Goal: Information Seeking & Learning: Learn about a topic

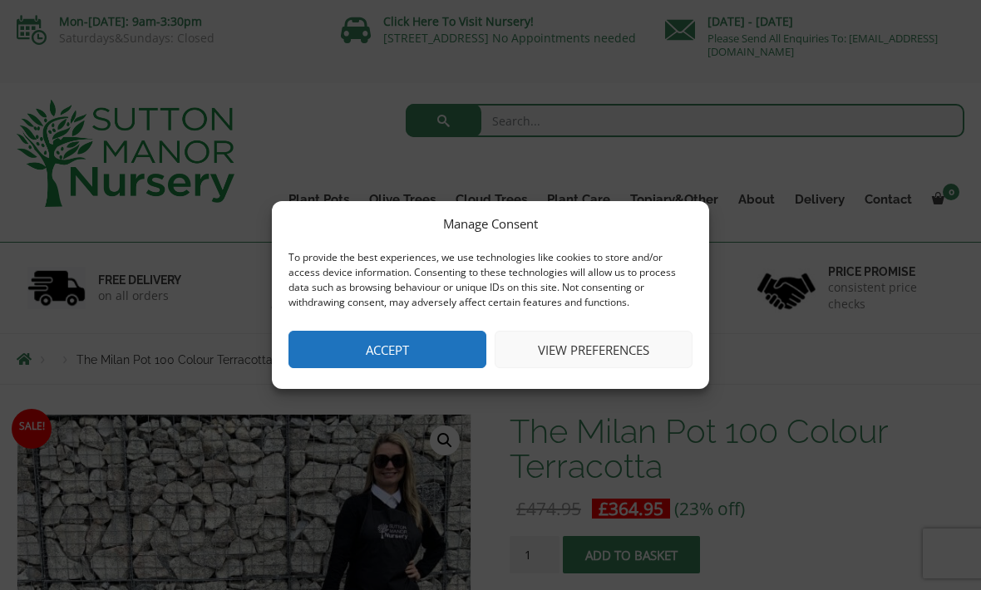
click at [401, 356] on button "Accept" at bounding box center [387, 349] width 198 height 37
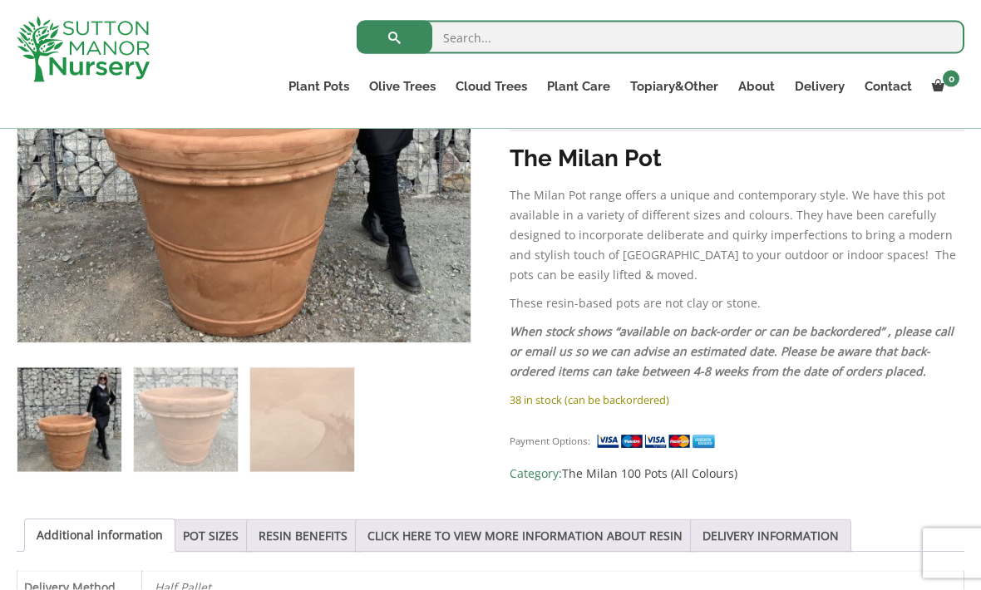
scroll to position [495, 0]
click at [219, 536] on link "POT SIZES" at bounding box center [211, 535] width 56 height 32
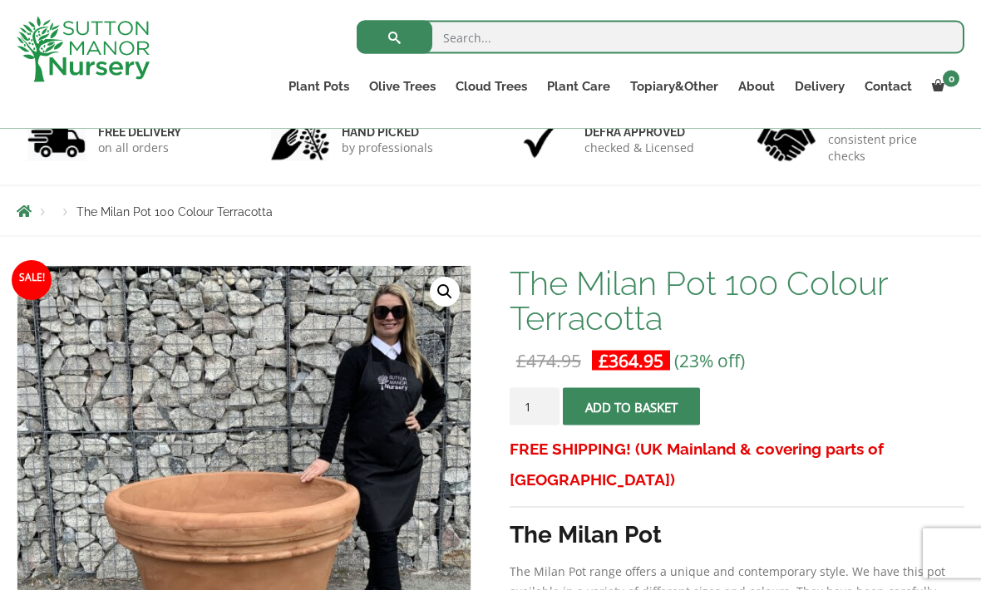
scroll to position [0, 0]
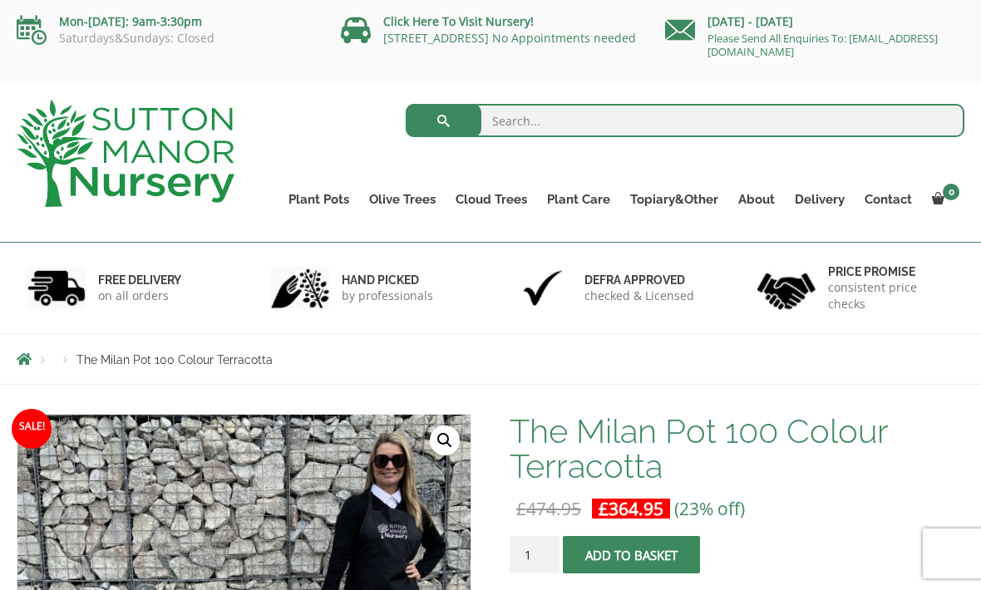
click at [824, 207] on link "Delivery" at bounding box center [819, 199] width 70 height 23
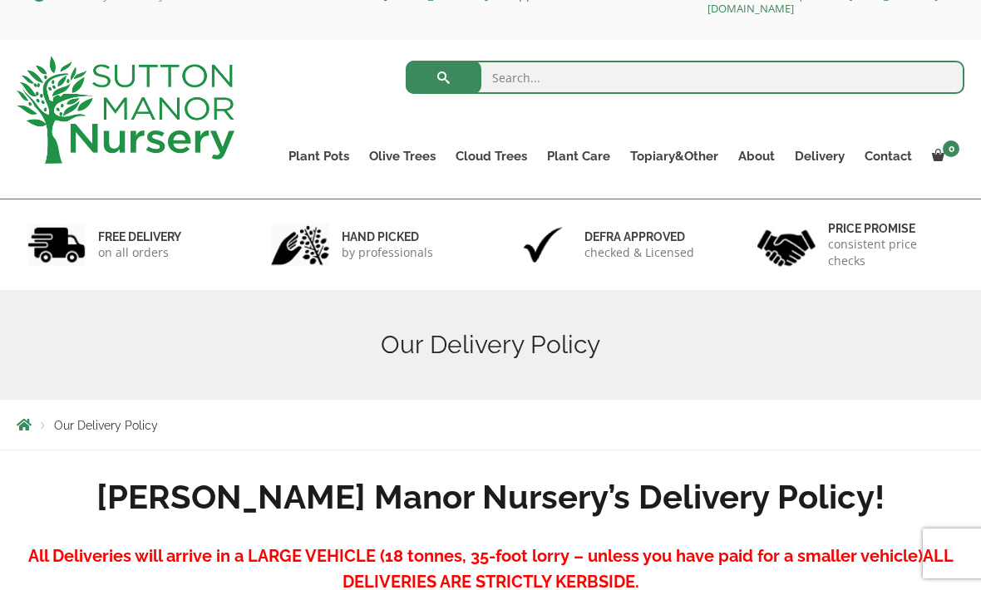
scroll to position [42, 0]
click at [0, 0] on link "Vietnamese Terracotta" at bounding box center [0, 0] width 0 height 0
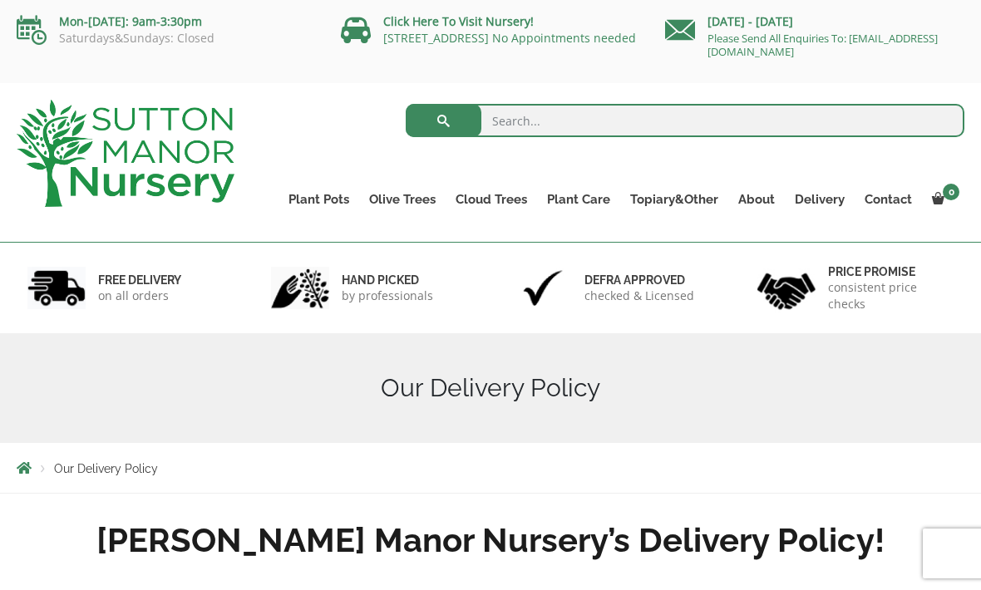
click at [0, 0] on ul "Resin Bonded Pots The Amalfi Pots The Milan Pots The Capri Pots The Brunello Po…" at bounding box center [0, 0] width 0 height 0
click at [0, 0] on link "Vietnamese Pots" at bounding box center [0, 0] width 0 height 0
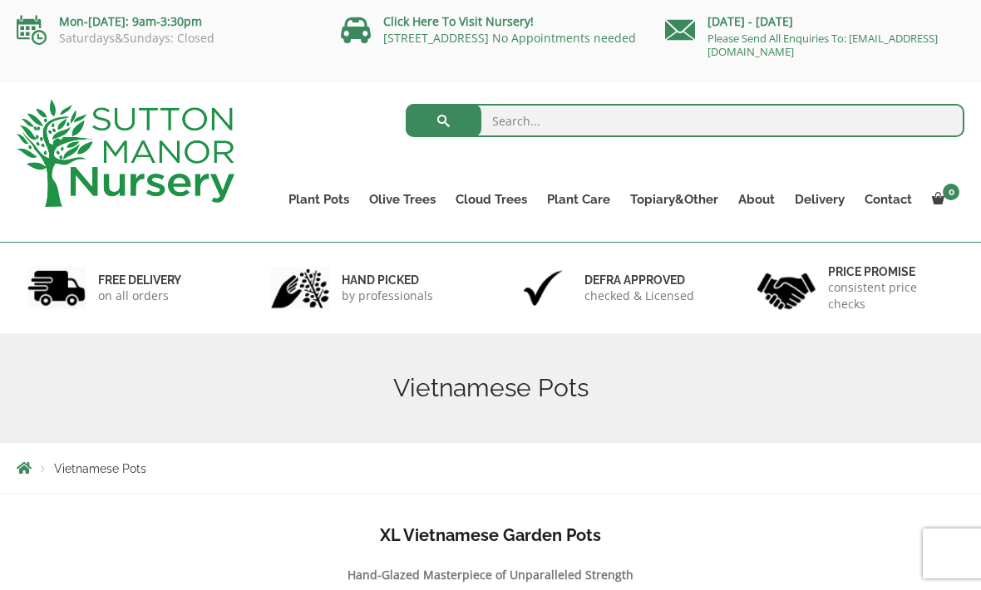
click at [0, 0] on link "Vietnamese Terracotta" at bounding box center [0, 0] width 0 height 0
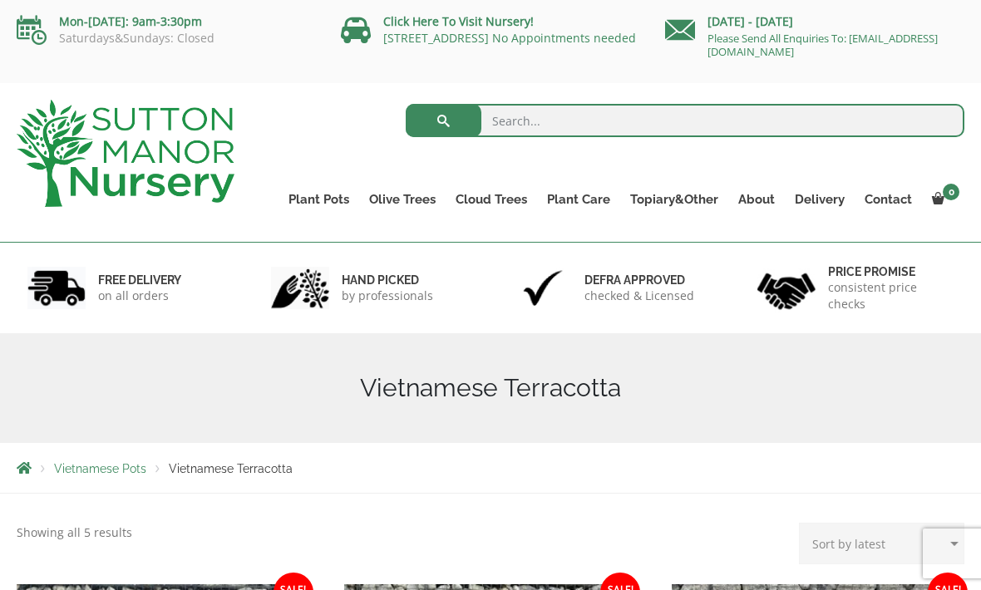
click at [0, 0] on link "Rolled Rim Classico" at bounding box center [0, 0] width 0 height 0
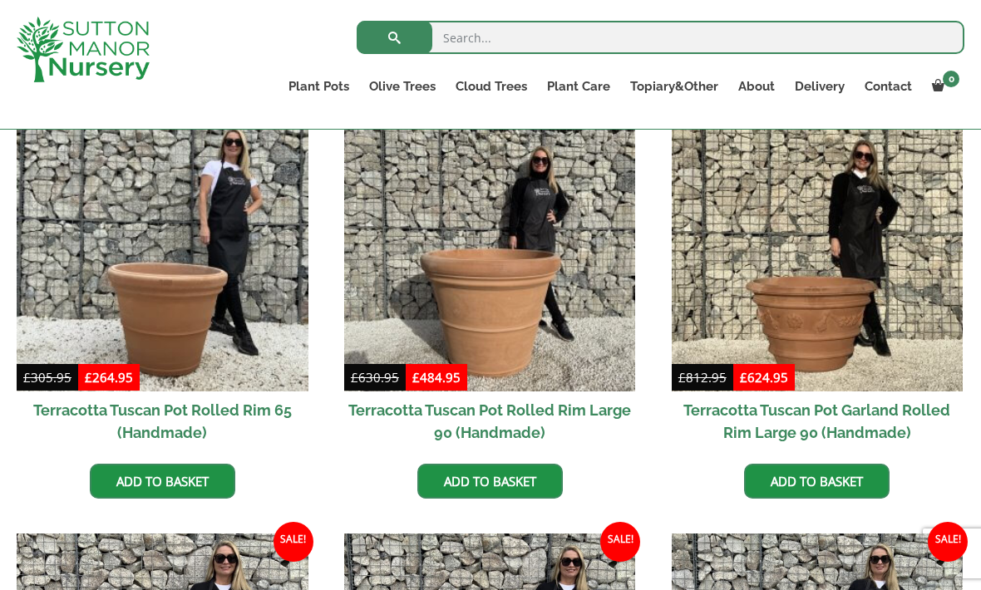
scroll to position [780, 0]
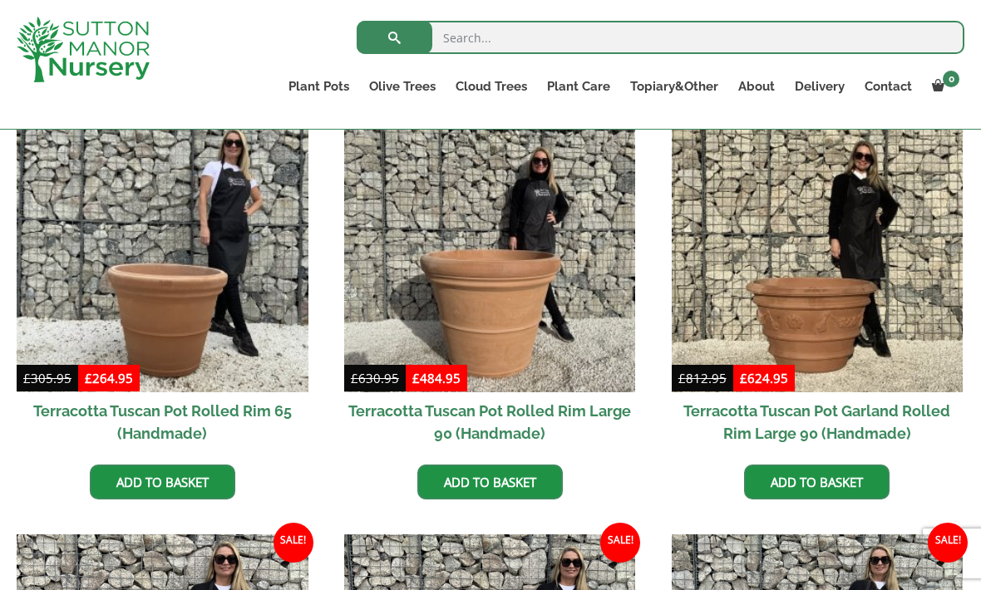
click at [505, 312] on img at bounding box center [490, 247] width 292 height 292
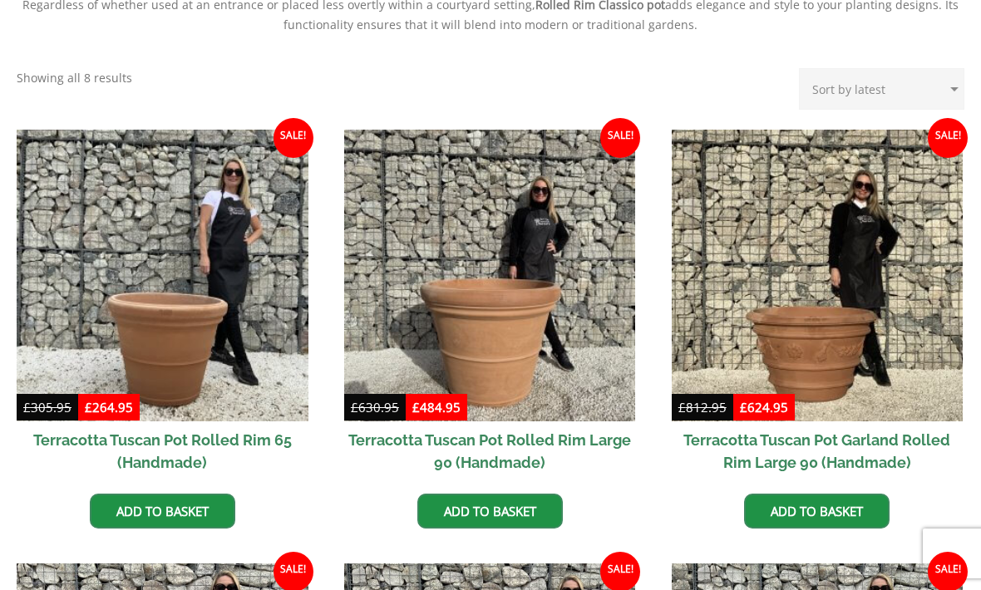
scroll to position [835, 0]
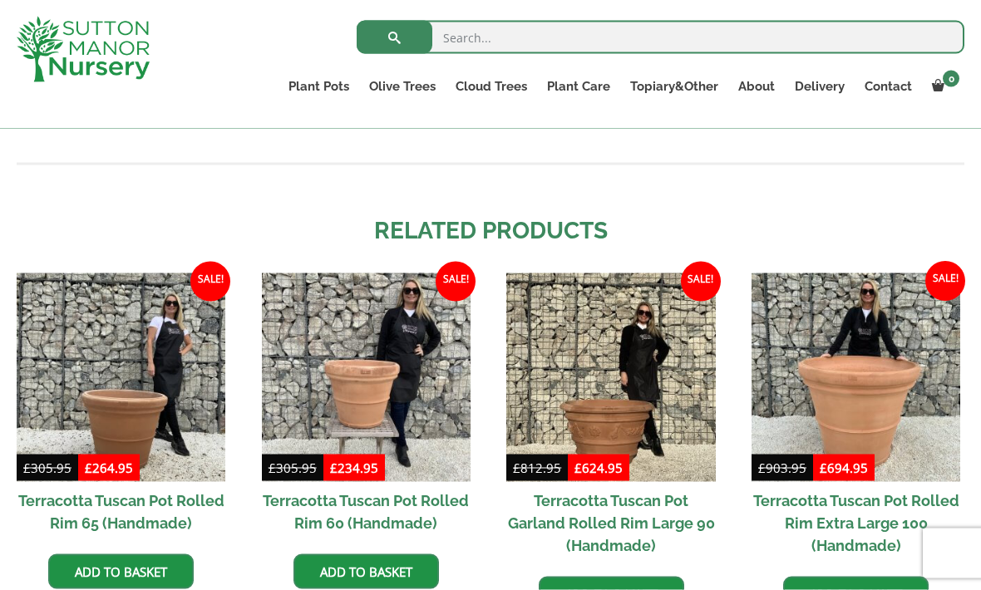
scroll to position [1393, 0]
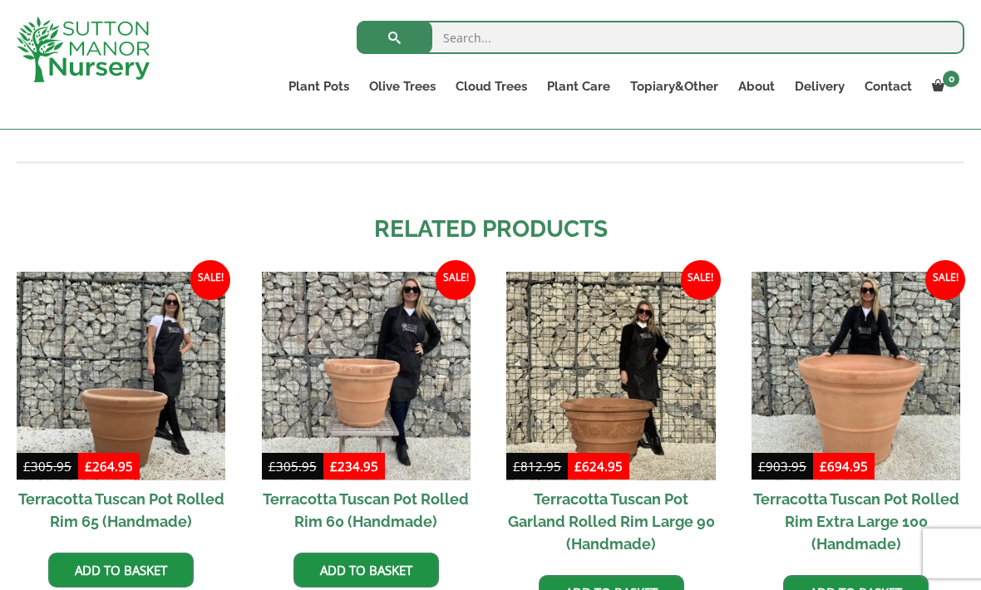
click at [870, 413] on img at bounding box center [855, 376] width 209 height 209
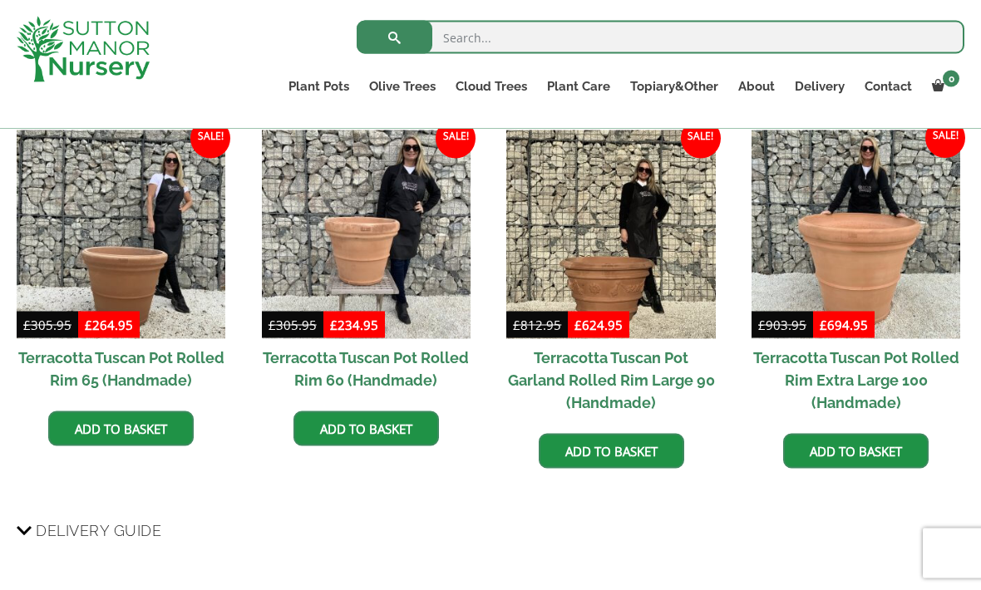
scroll to position [1522, 0]
